Goal: Task Accomplishment & Management: Use online tool/utility

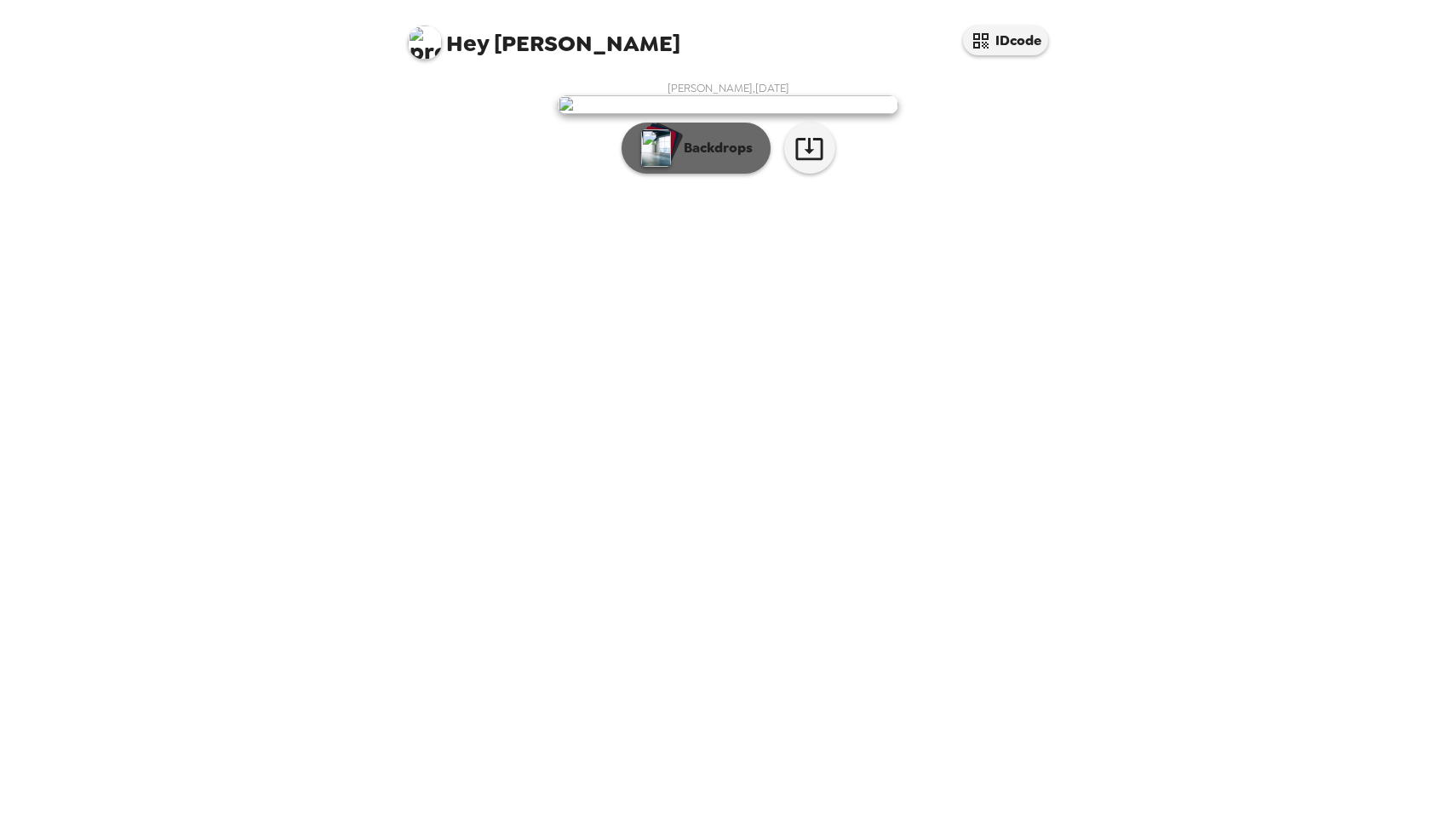
click at [709, 158] on p "Backdrops" at bounding box center [714, 148] width 78 height 20
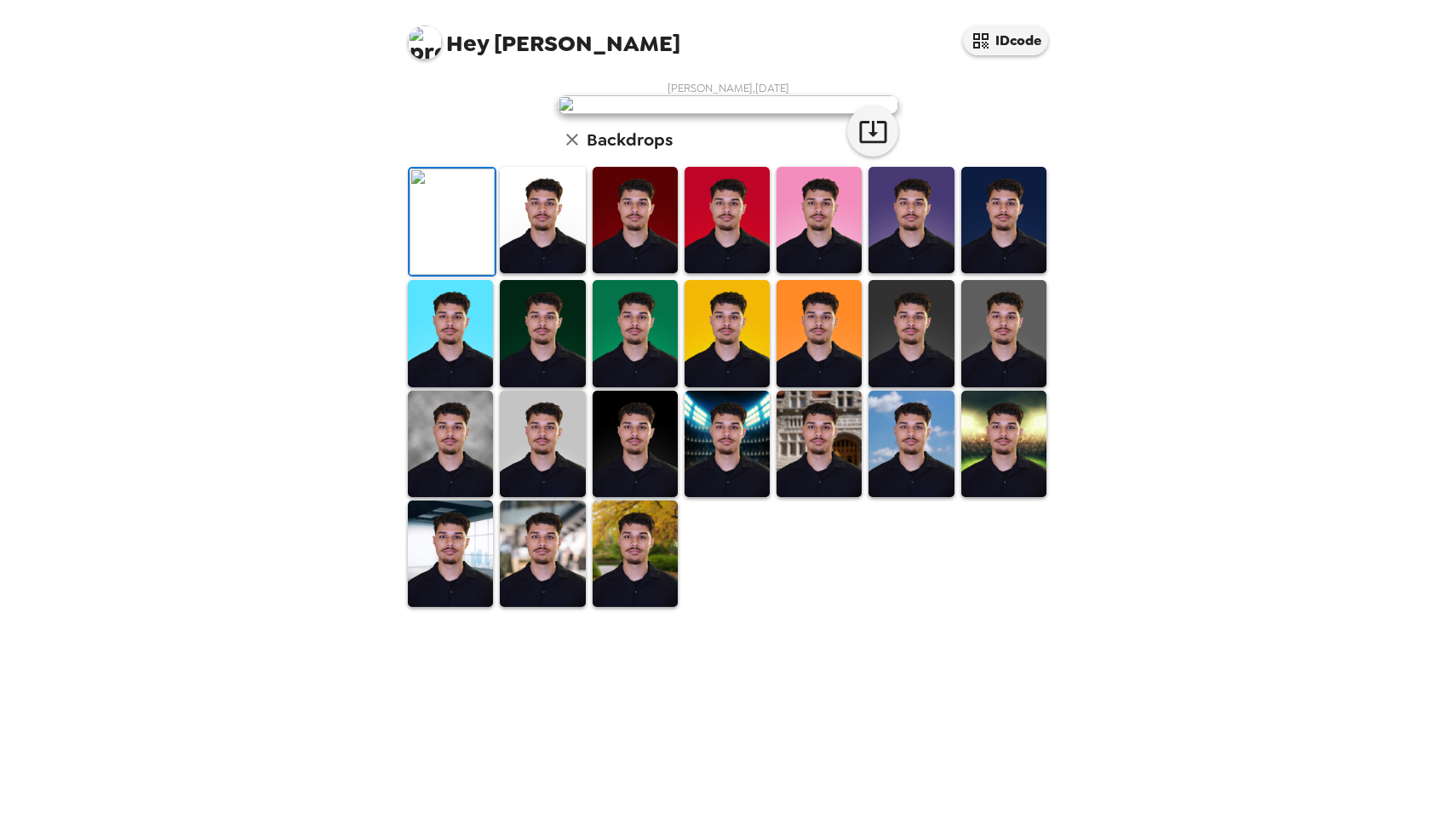
click at [518, 273] on img at bounding box center [542, 219] width 85 height 106
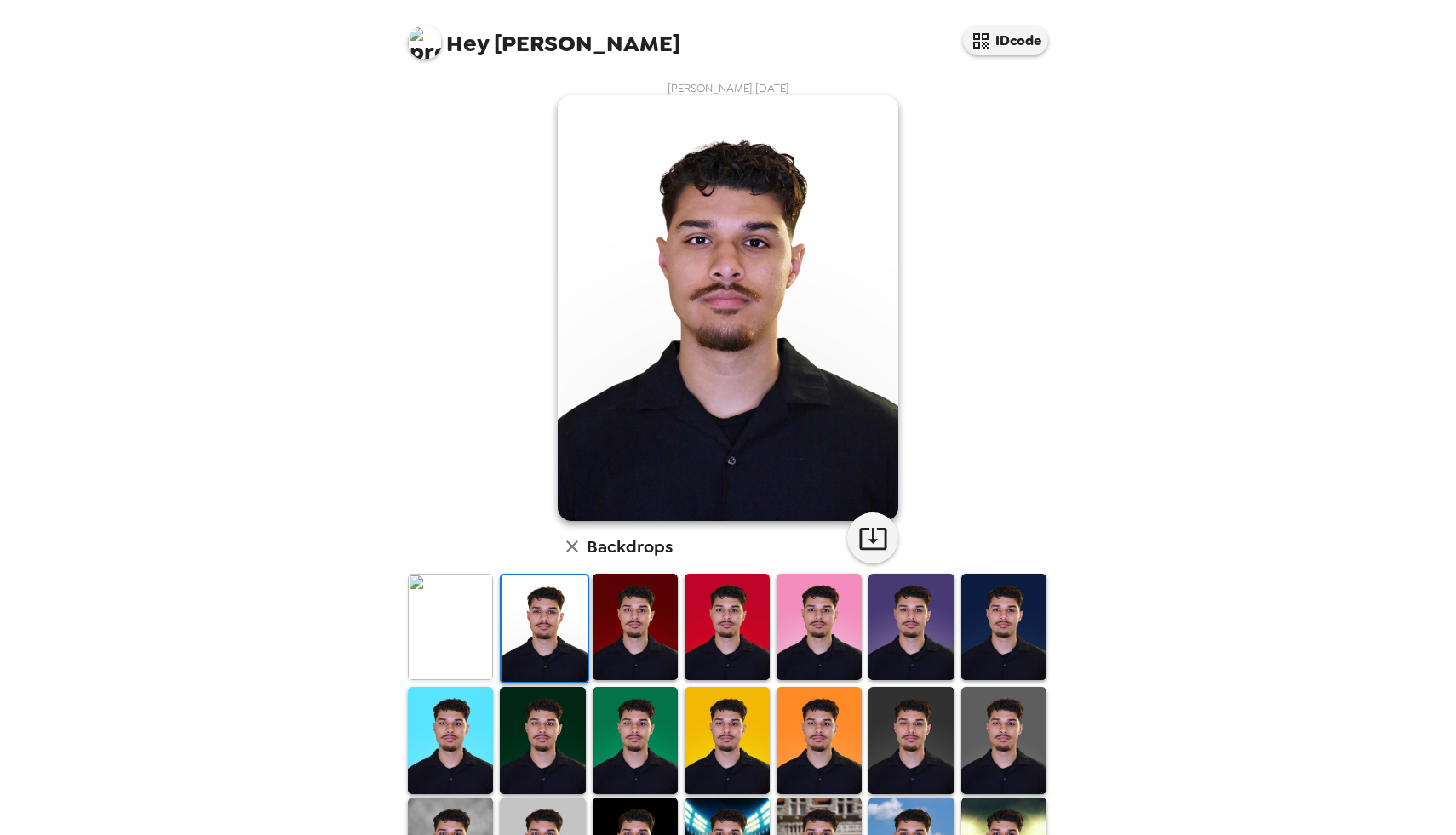
click at [592, 619] on img at bounding box center [635, 627] width 85 height 106
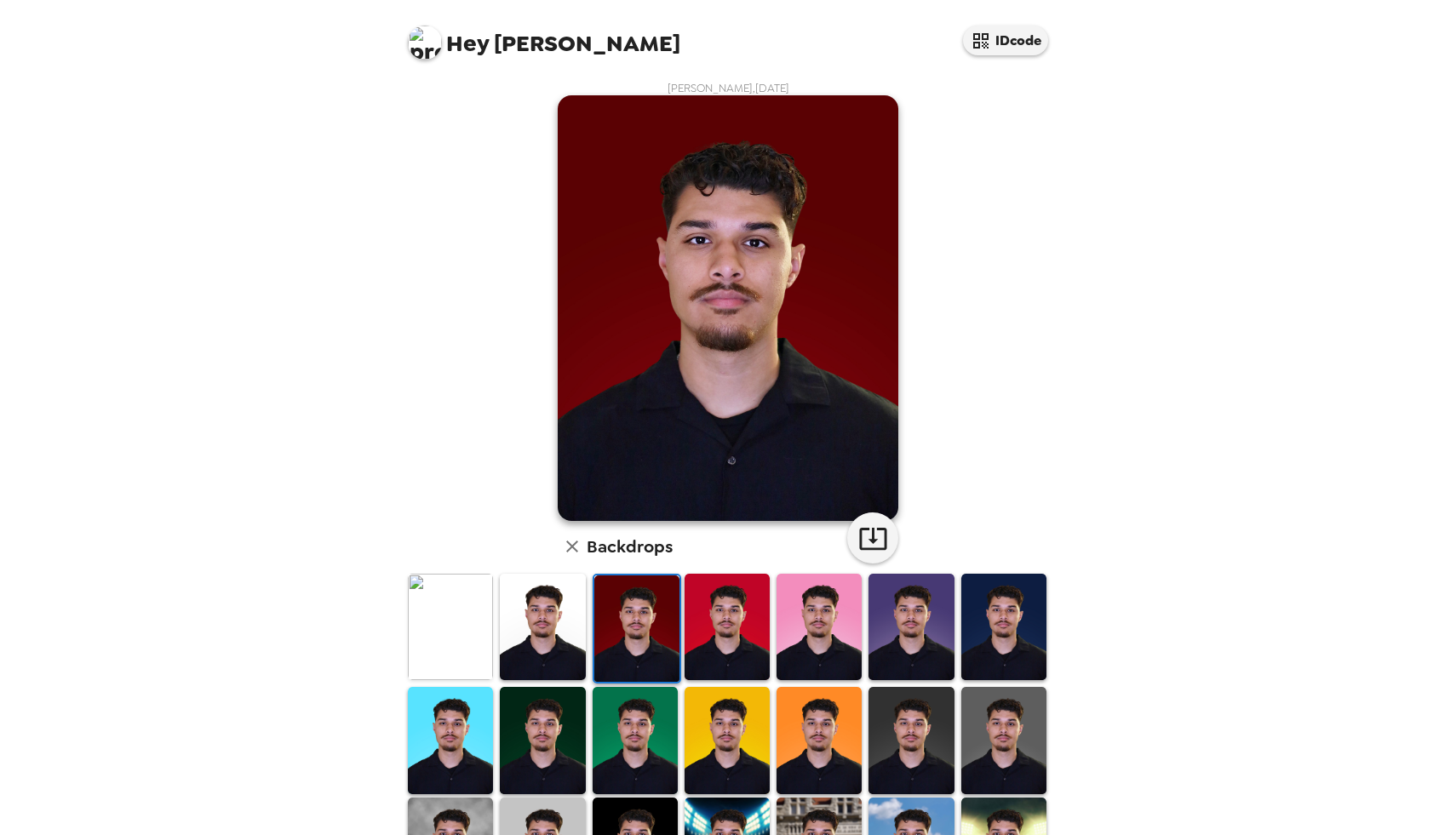
click at [641, 627] on img at bounding box center [637, 629] width 85 height 106
click at [691, 630] on img at bounding box center [727, 627] width 85 height 106
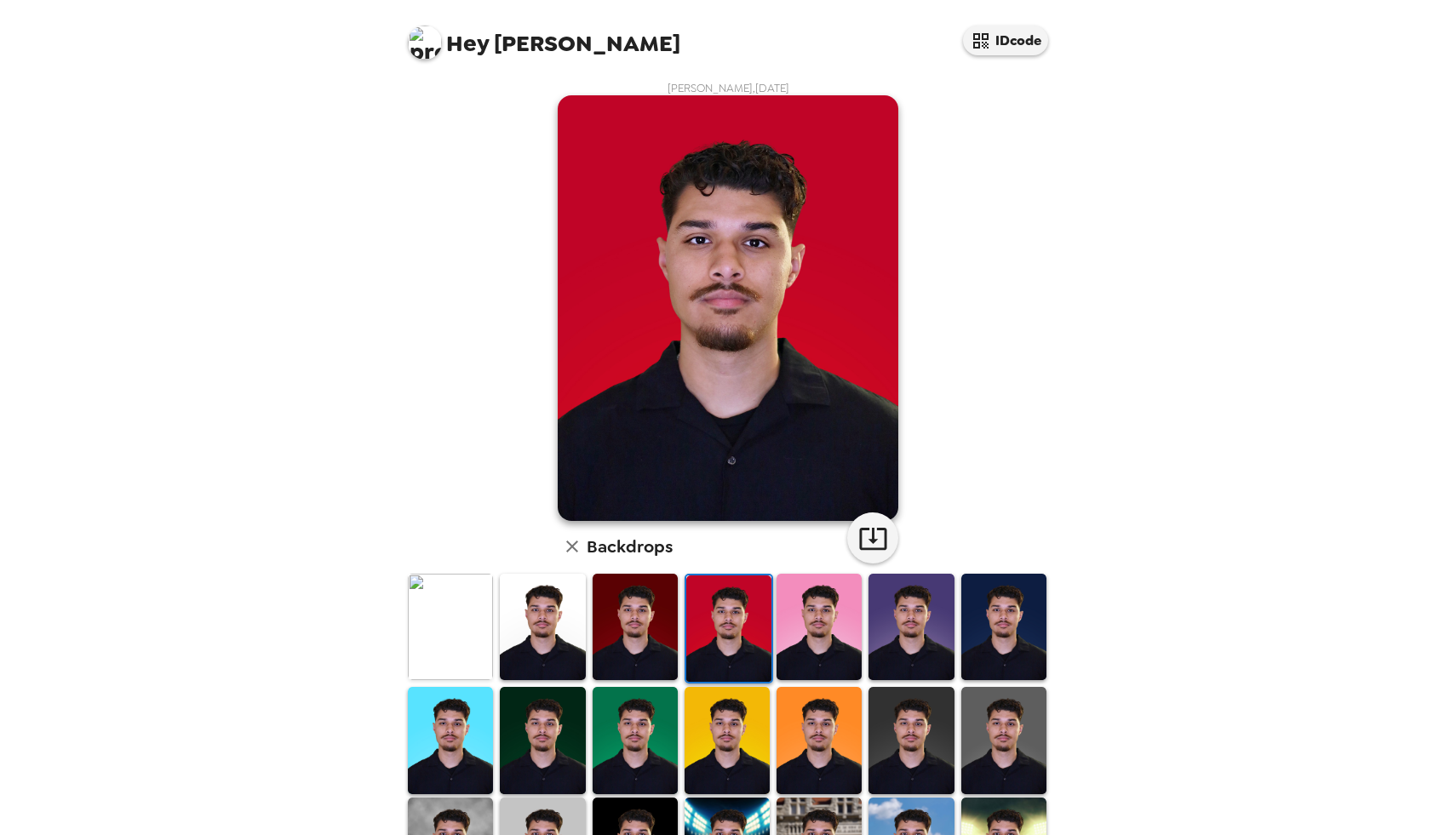
click at [746, 632] on img at bounding box center [728, 629] width 85 height 106
click at [840, 646] on img at bounding box center [819, 627] width 85 height 106
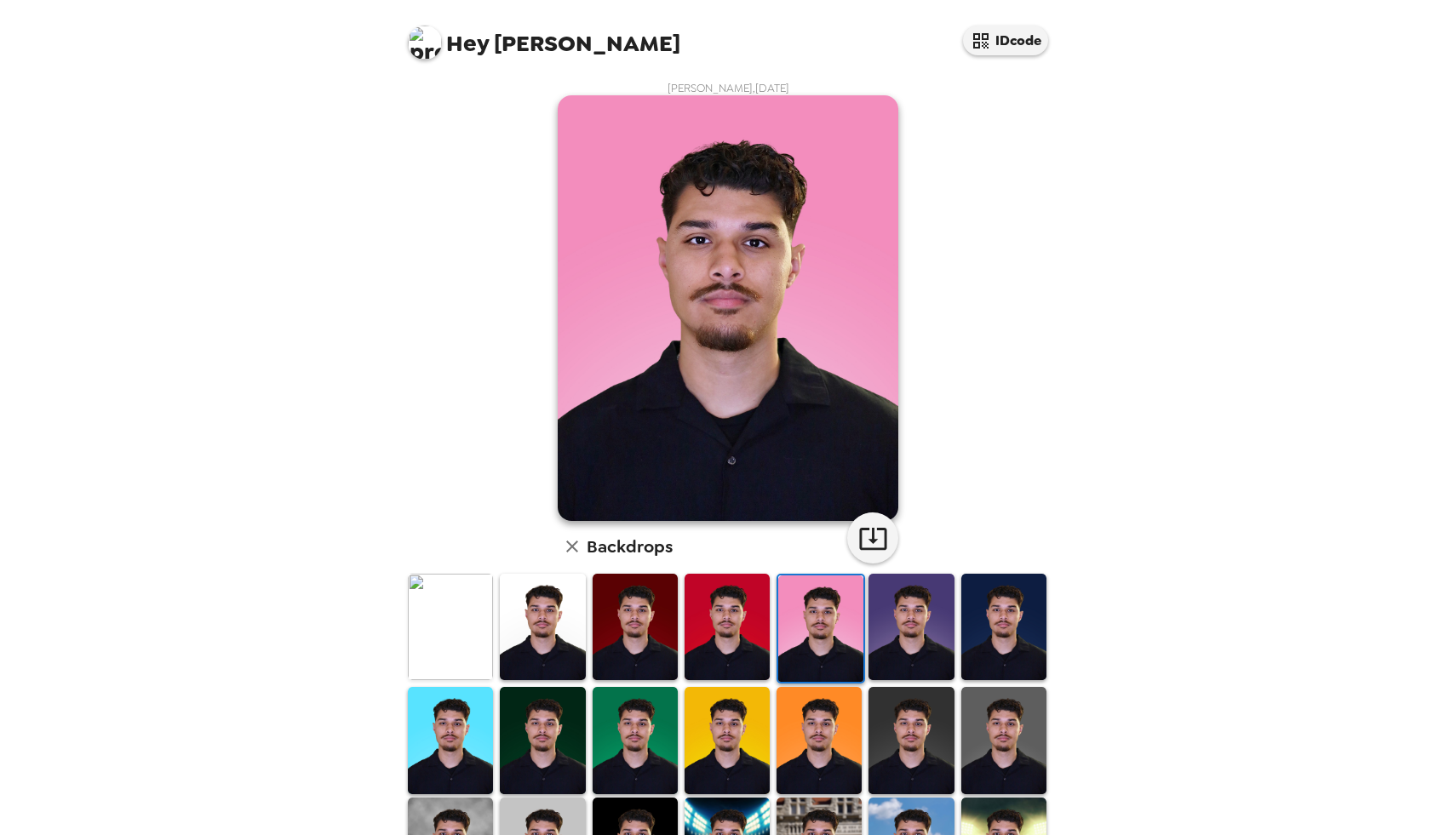
click at [890, 639] on img at bounding box center [911, 627] width 85 height 106
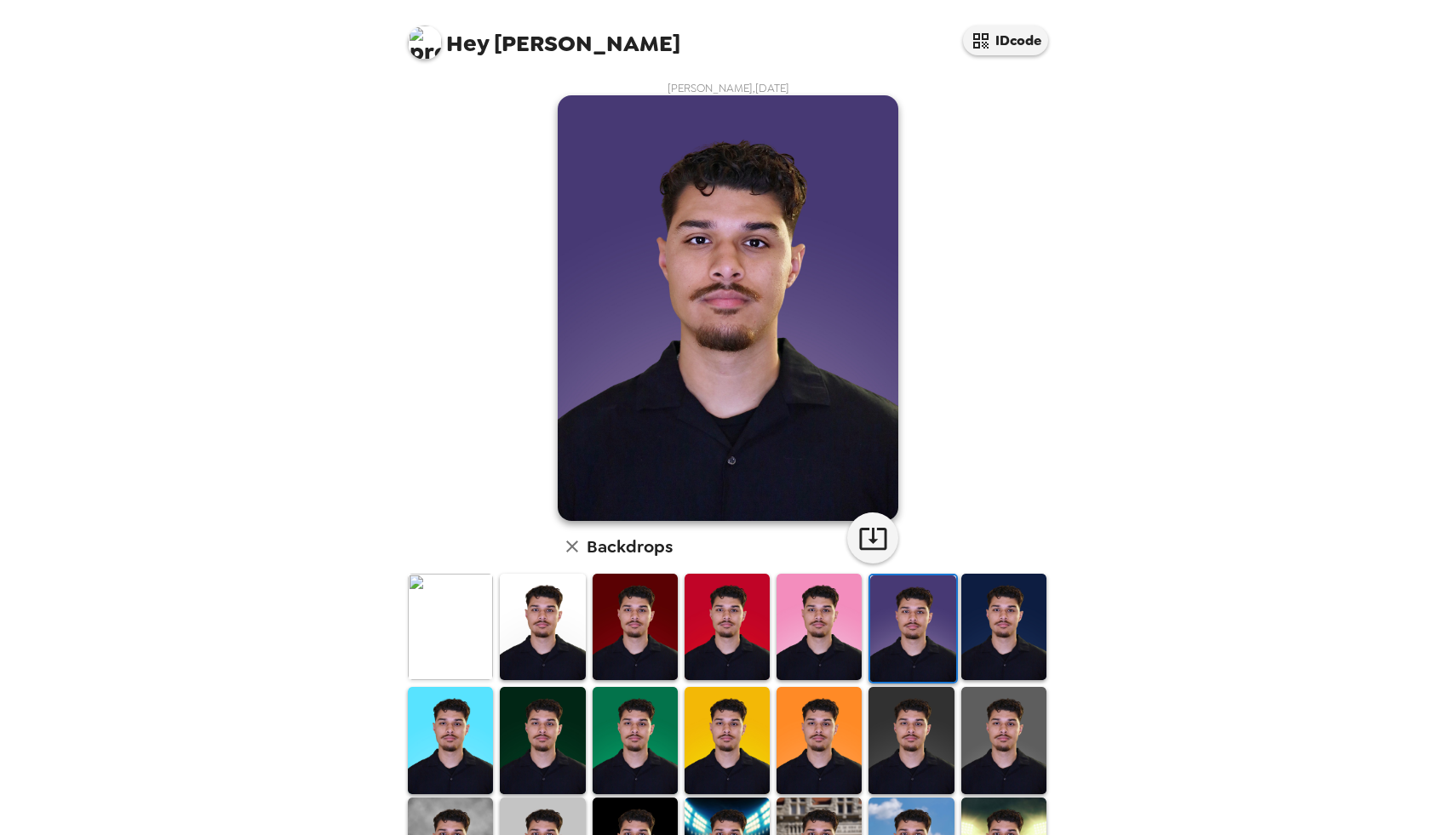
click at [998, 651] on img at bounding box center [1003, 627] width 85 height 106
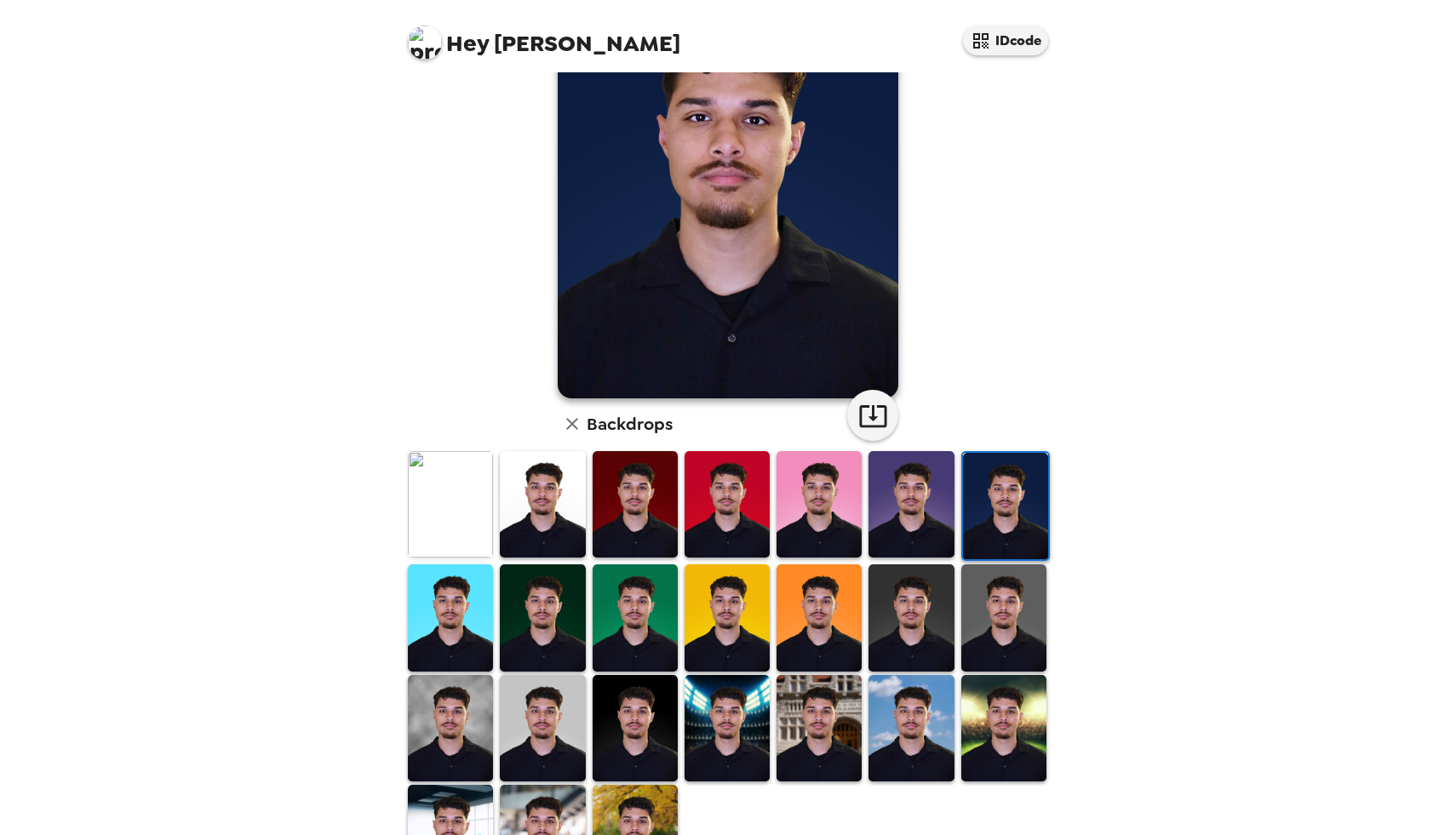
scroll to position [206, 0]
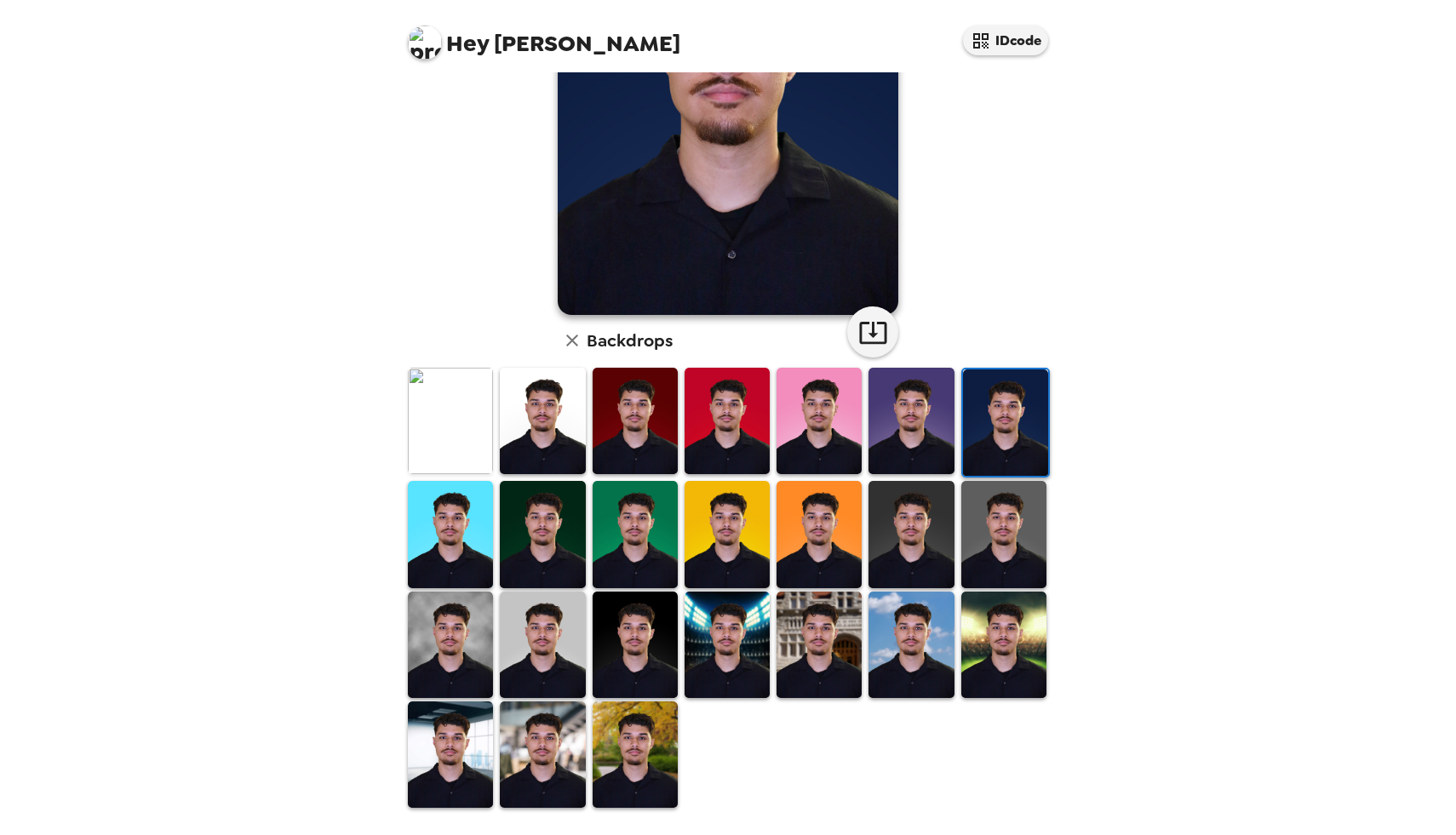
click at [843, 643] on img at bounding box center [819, 644] width 85 height 106
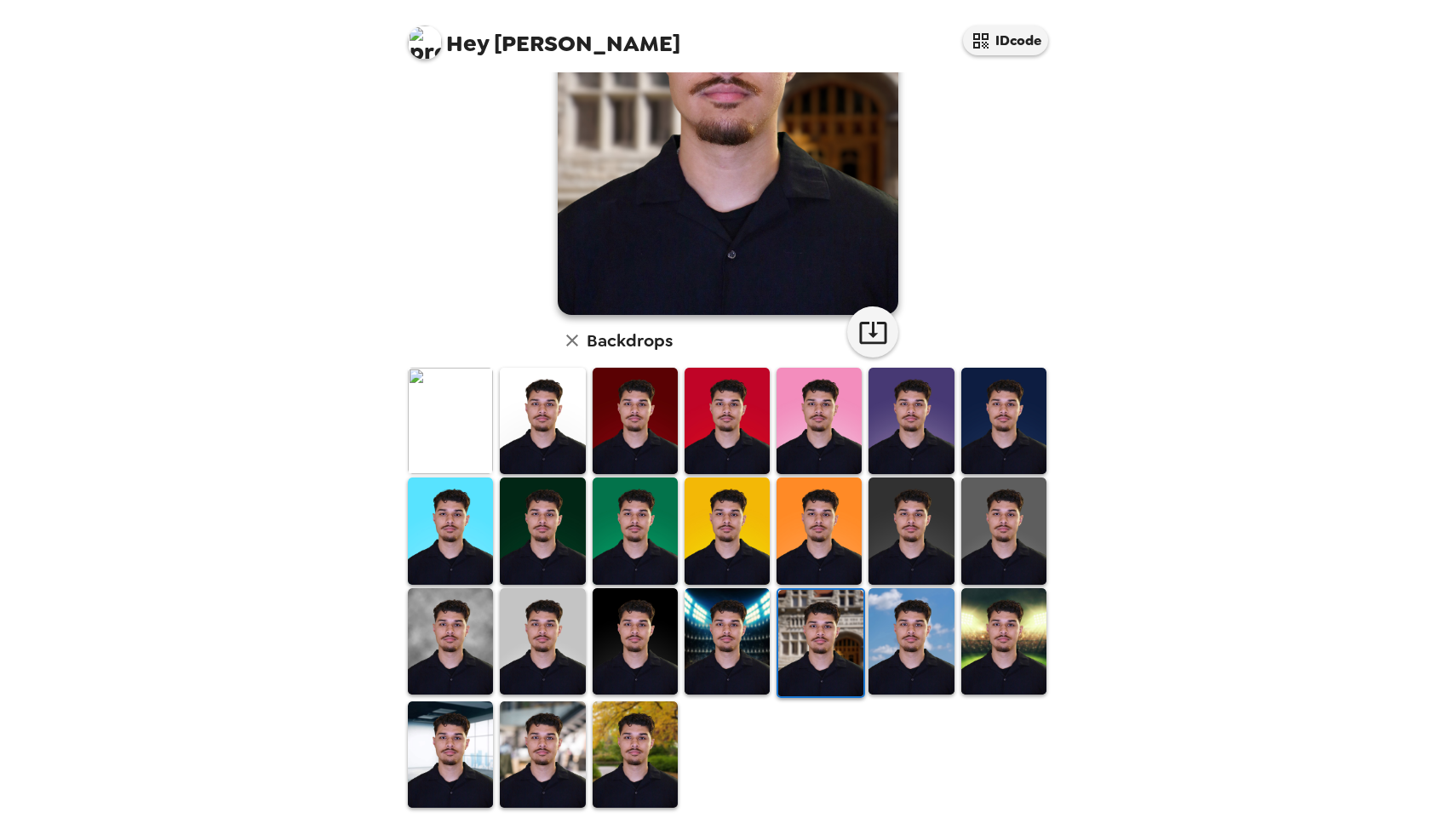
click at [661, 654] on img at bounding box center [635, 641] width 85 height 106
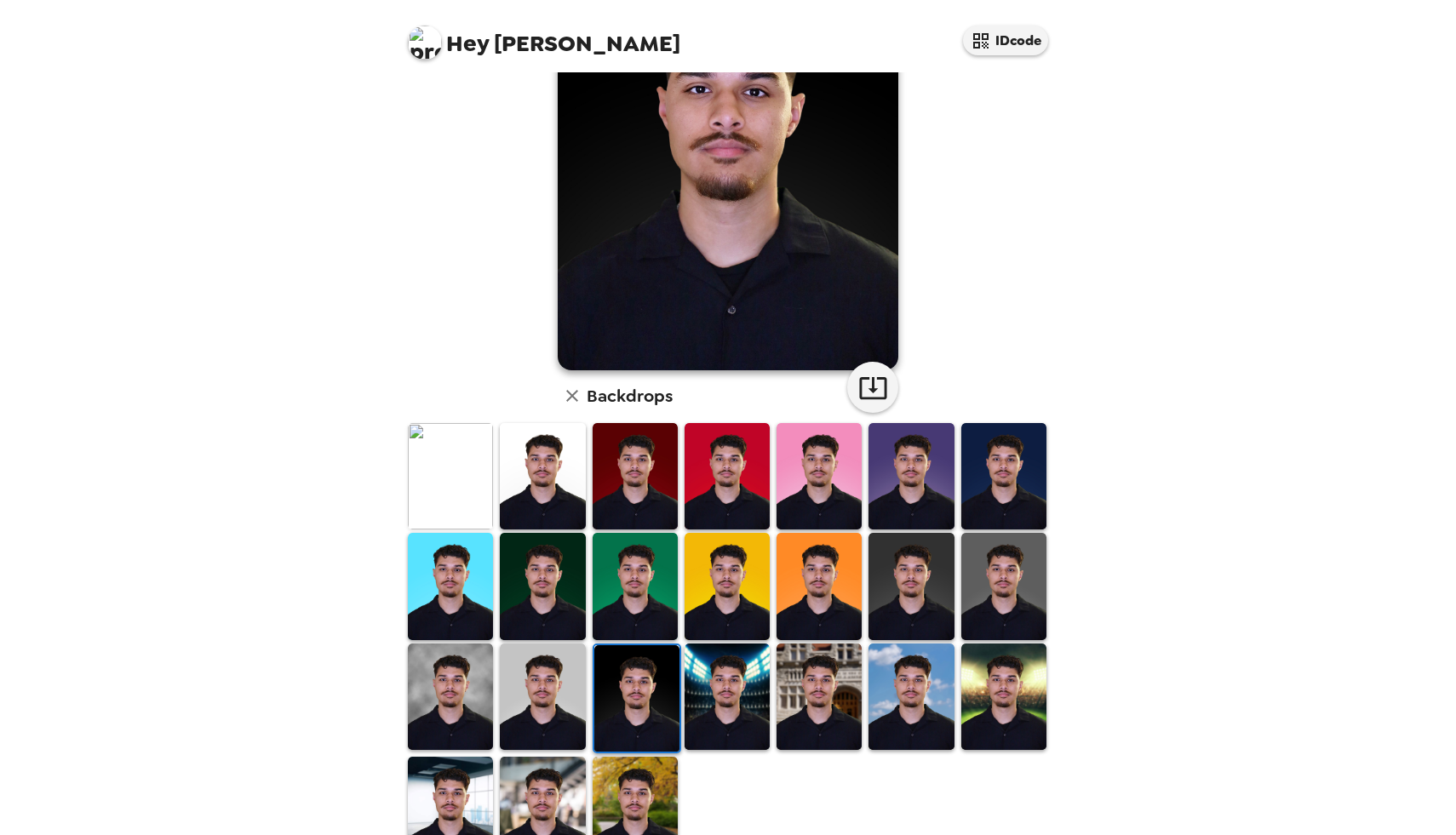
scroll to position [176, 0]
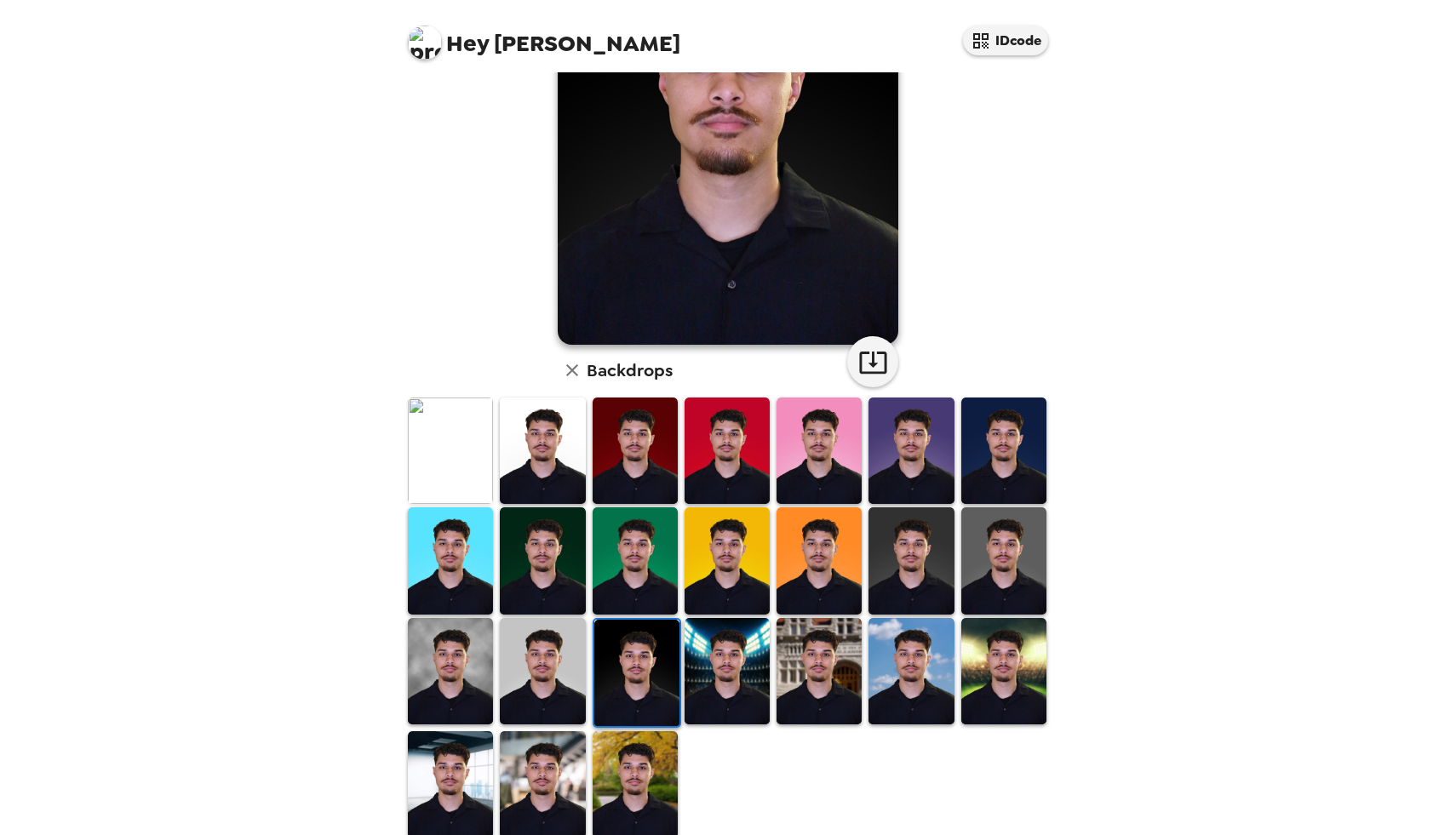
click at [461, 453] on img at bounding box center [450, 450] width 85 height 106
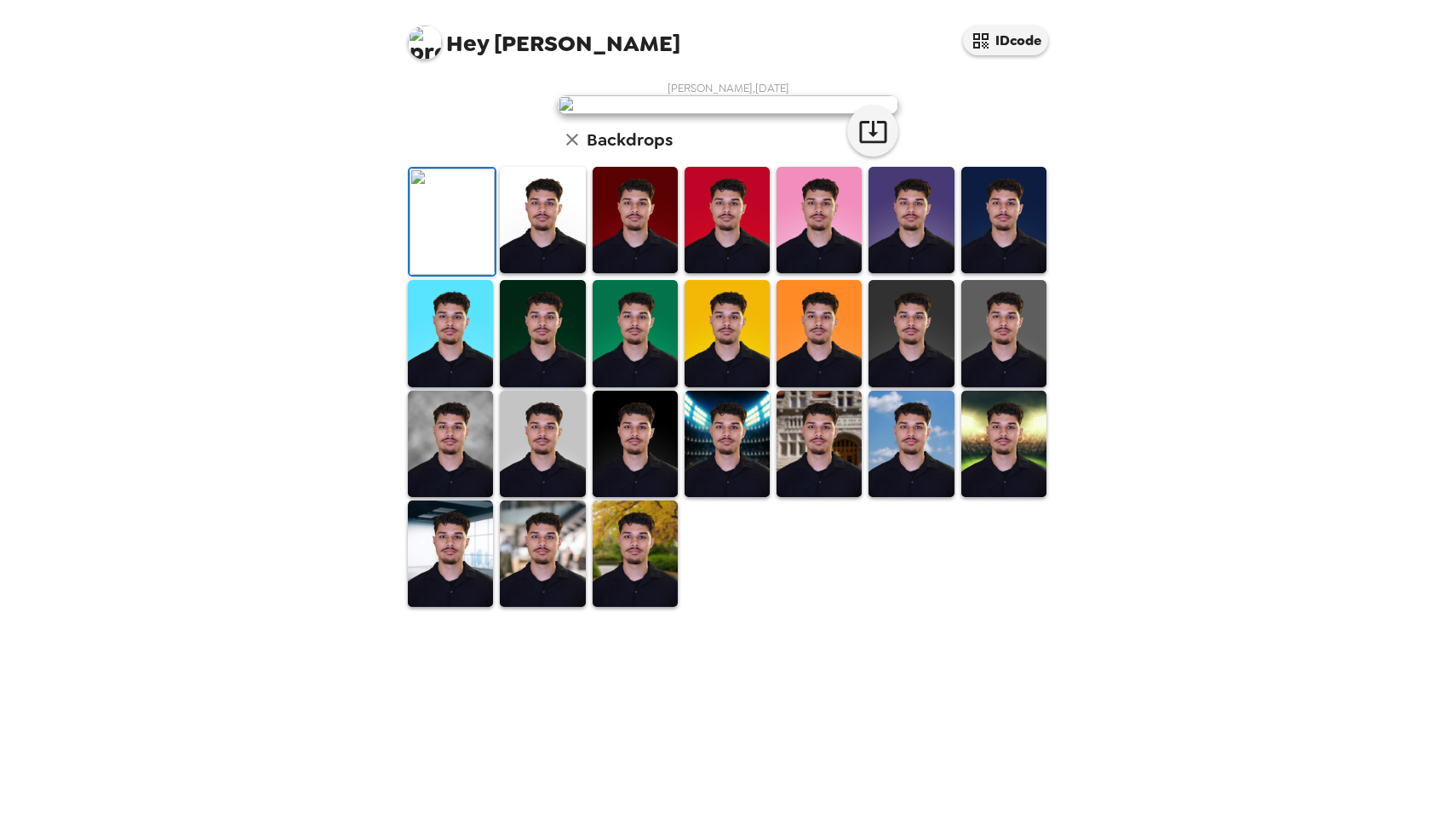
scroll to position [0, 0]
click at [875, 146] on icon "button" at bounding box center [873, 131] width 30 height 30
